Goal: Task Accomplishment & Management: Manage account settings

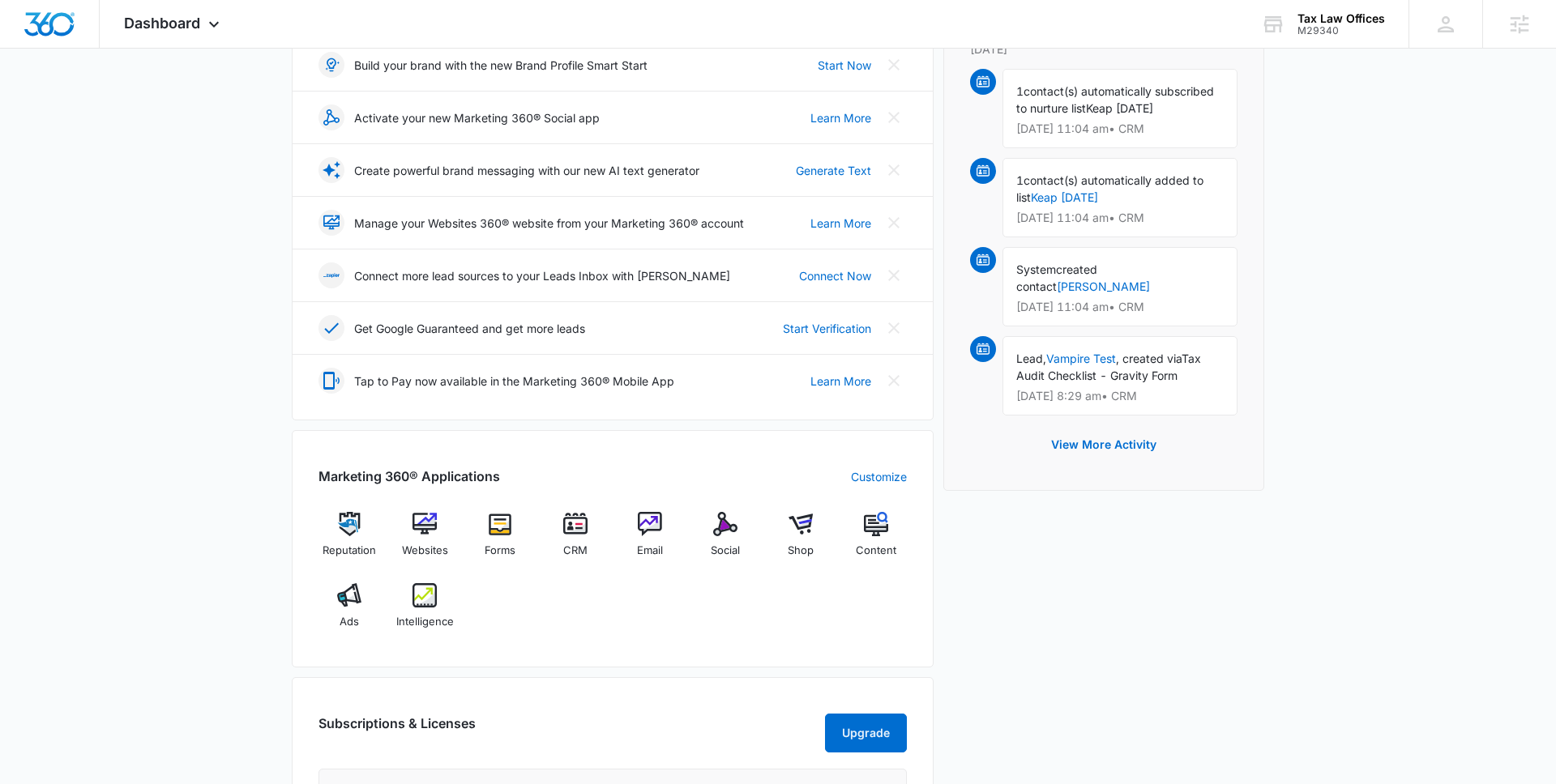
scroll to position [301, 0]
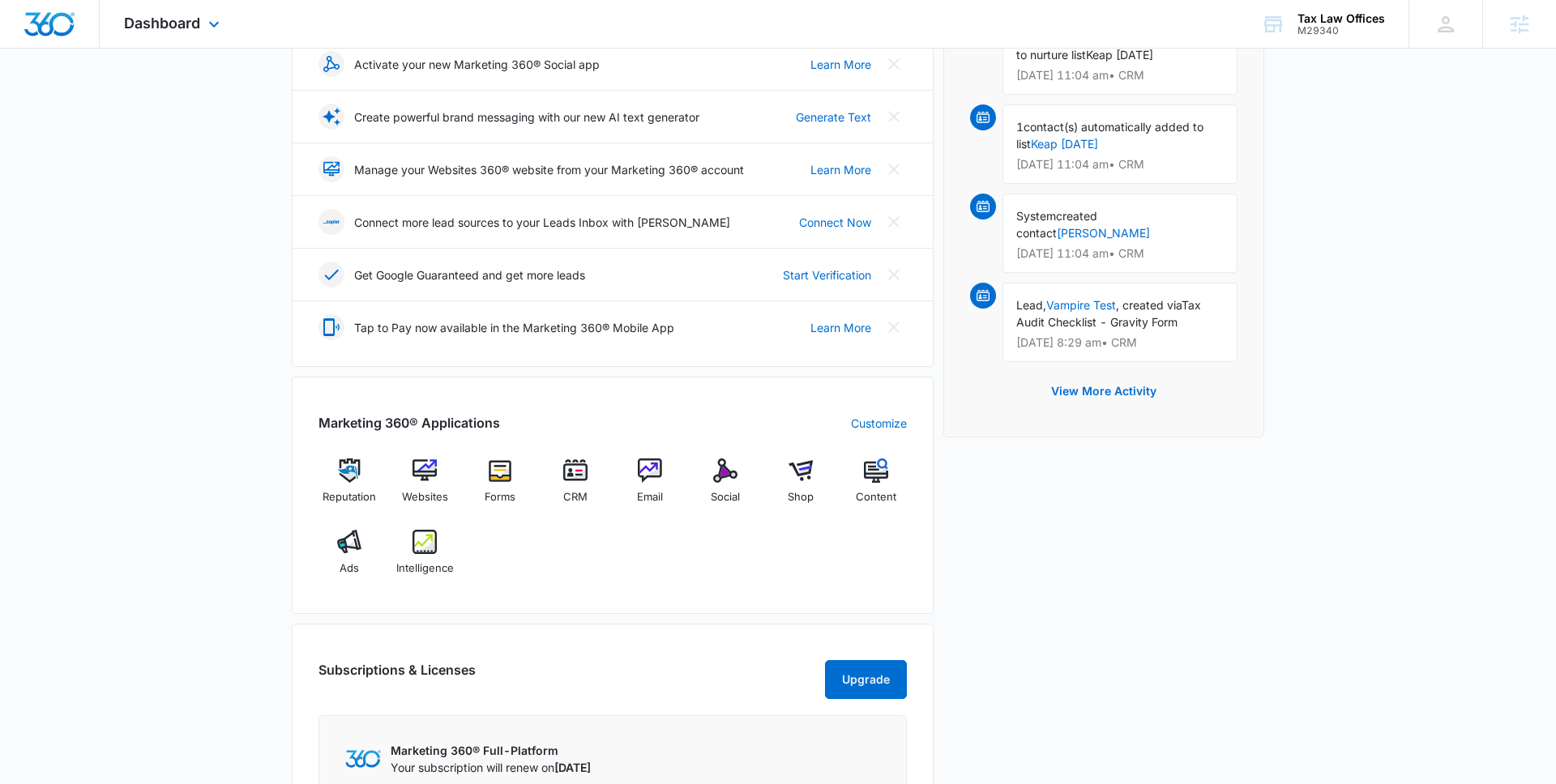
click at [197, 12] on div "Dashboard Apps Reputation Websites Forms CRM Email Social Shop Content Ads Inte…" at bounding box center [174, 24] width 149 height 48
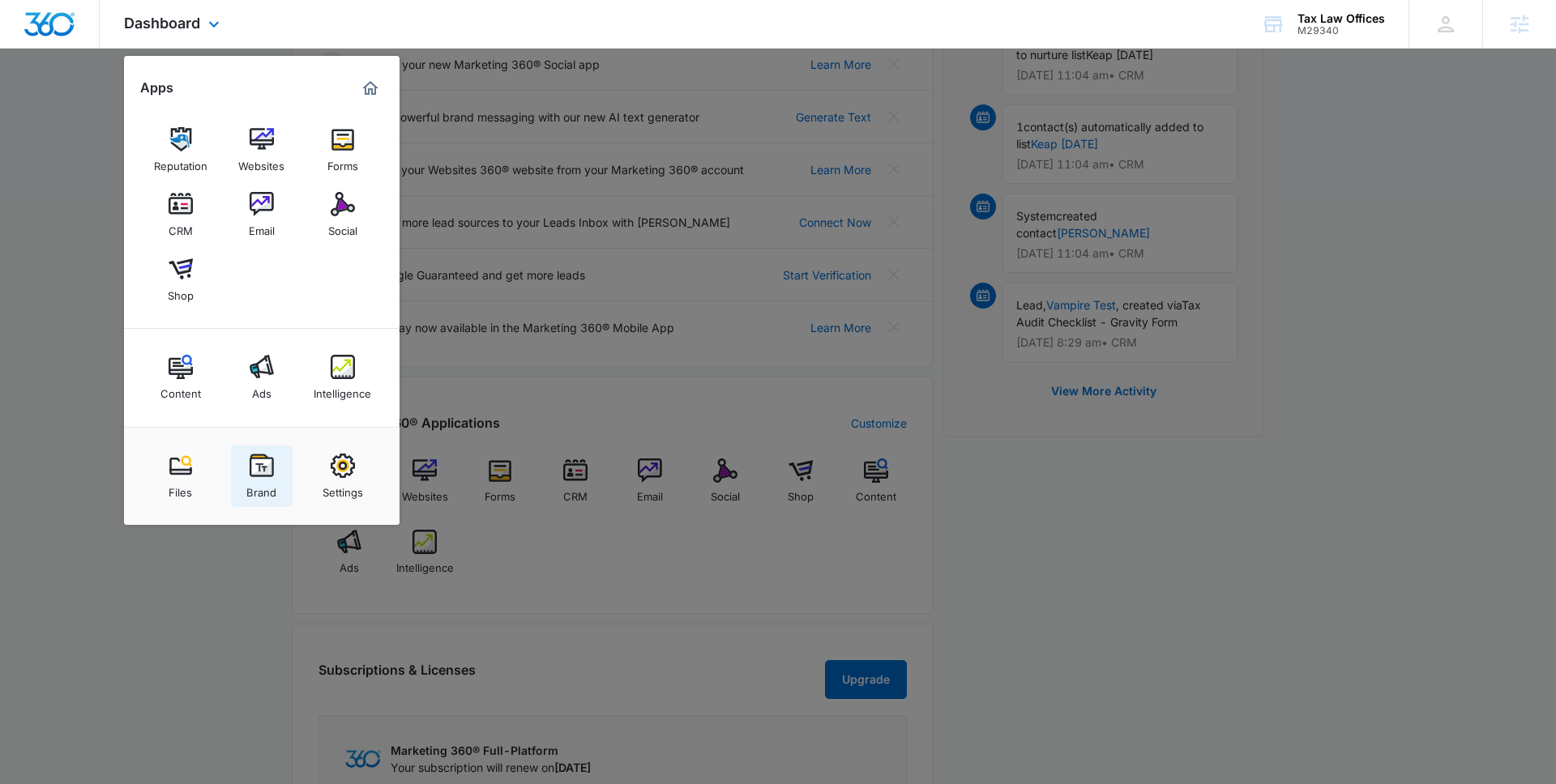
click at [263, 475] on img at bounding box center [261, 465] width 24 height 24
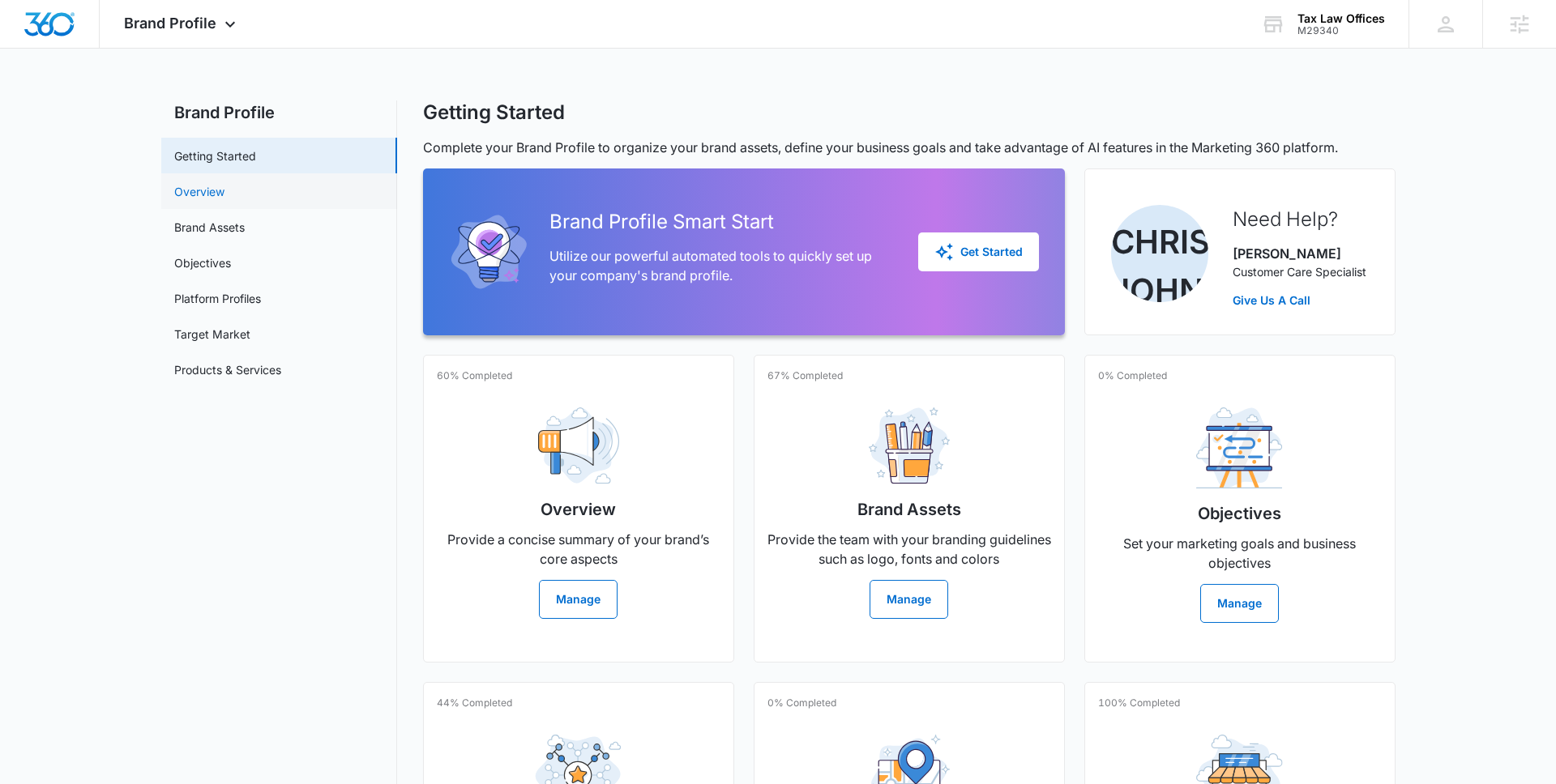
click at [225, 186] on link "Overview" at bounding box center [199, 191] width 50 height 17
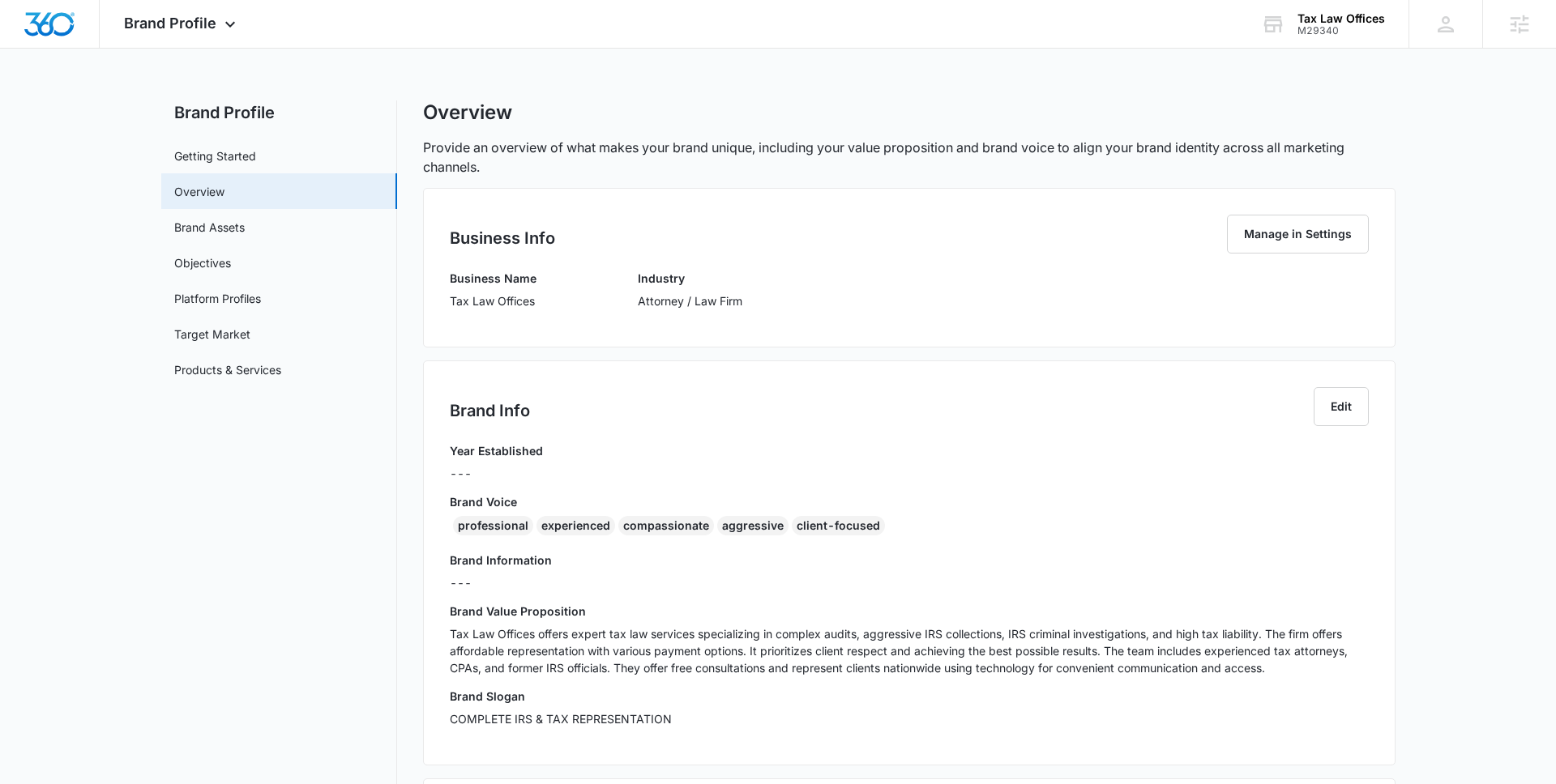
click at [452, 301] on p "Tax Law Offices" at bounding box center [493, 300] width 87 height 17
drag, startPoint x: 452, startPoint y: 301, endPoint x: 478, endPoint y: 328, distance: 37.5
click at [478, 328] on div "Business Info Manage in Settings Business Name Tax Law Offices Industry Attorne…" at bounding box center [909, 267] width 972 height 159
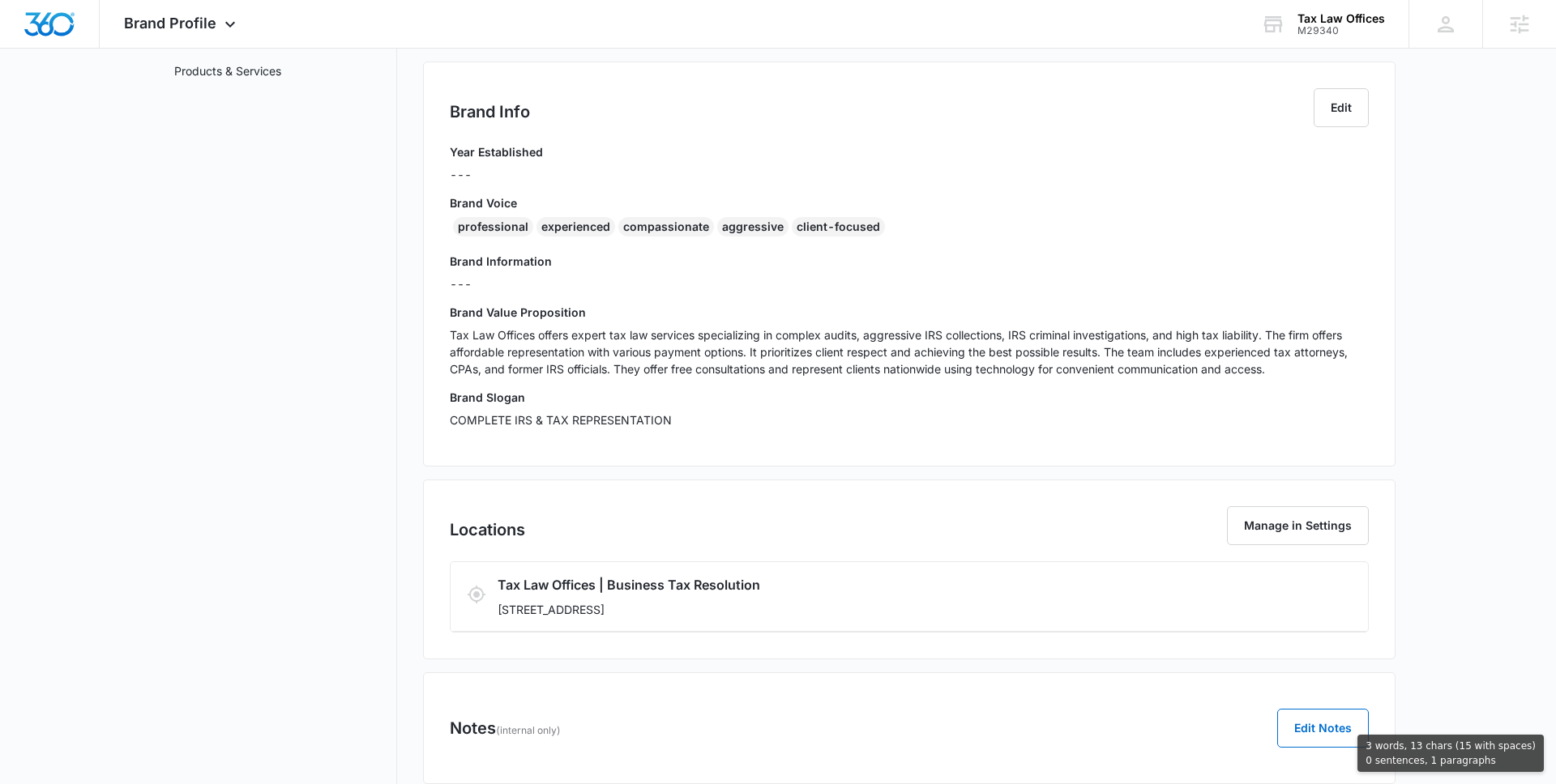
scroll to position [360, 0]
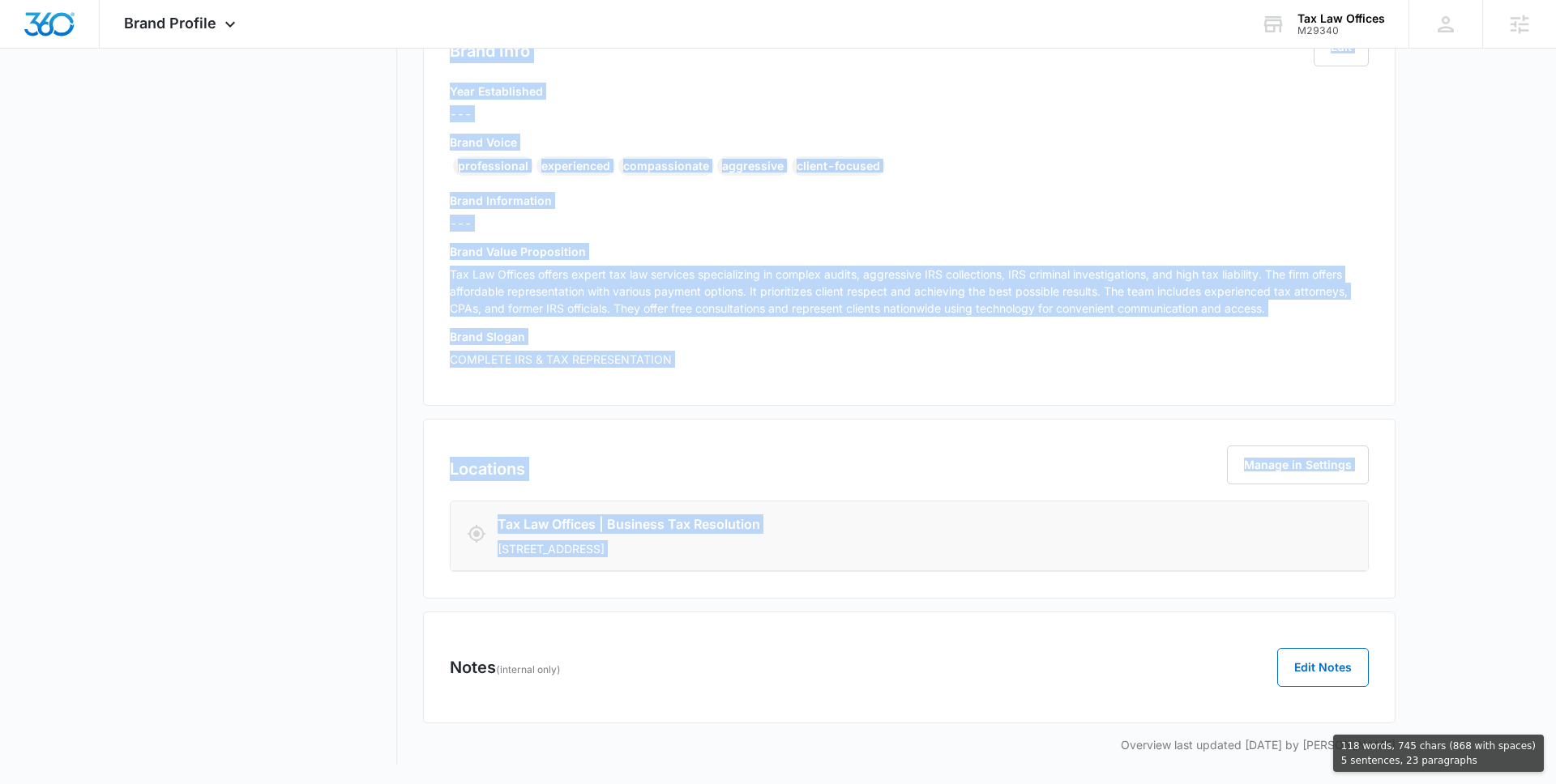
click at [747, 557] on li "Tax Law Offices | Business Tax Resolution [STREET_ADDRESS]" at bounding box center [909, 536] width 917 height 69
copy div "Tax Law Offices Industry Attorney / Law Firm Brand Info Edit Year Established -…"
